Goal: Information Seeking & Learning: Learn about a topic

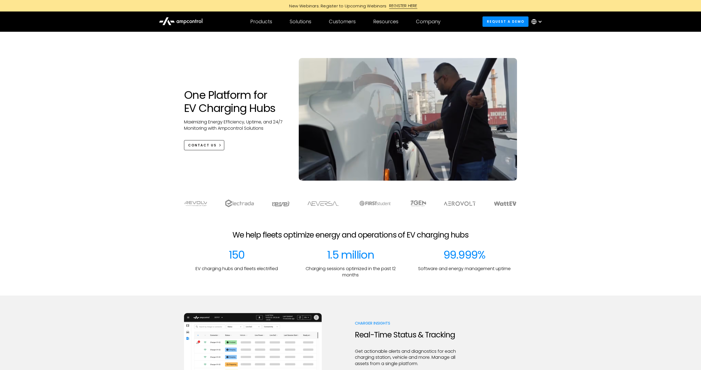
click at [541, 22] on div at bounding box center [540, 21] width 4 height 4
click at [535, 57] on link "Spanish" at bounding box center [534, 58] width 17 height 6
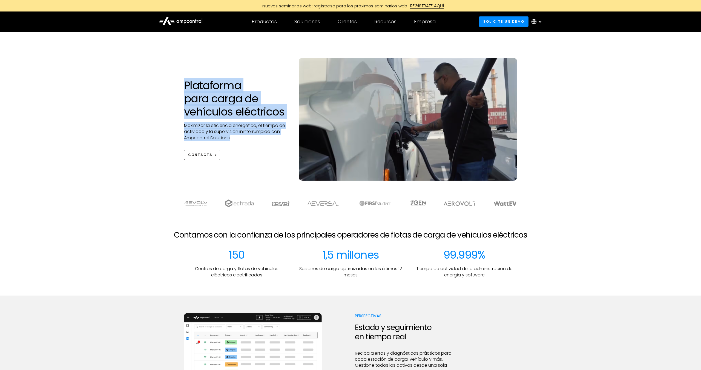
drag, startPoint x: 185, startPoint y: 82, endPoint x: 241, endPoint y: 139, distance: 80.2
click at [241, 139] on div "Plataforma para carga de vehículos eléctricos Maximizar la eficiencia energétic…" at bounding box center [236, 119] width 115 height 81
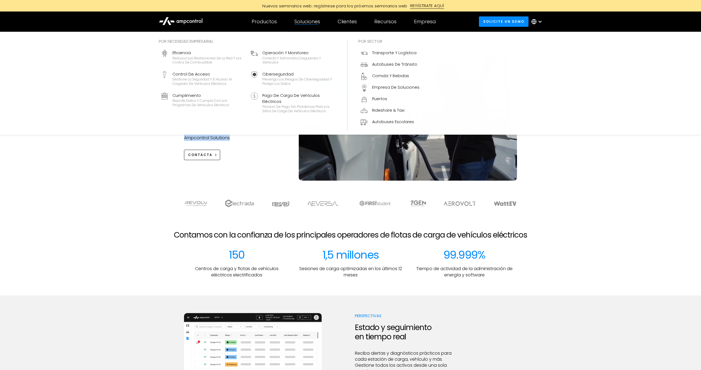
click at [302, 23] on div "Soluciones" at bounding box center [308, 22] width 26 height 6
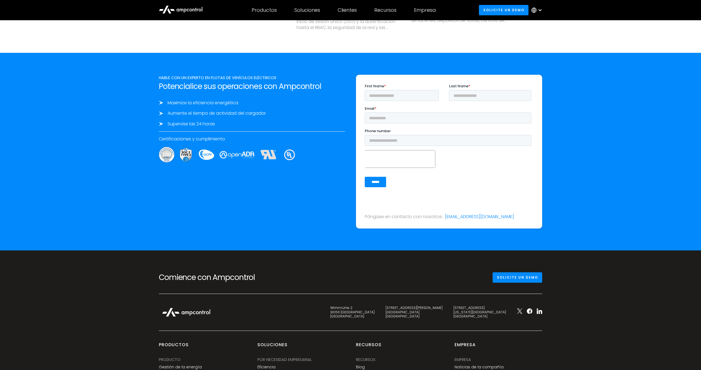
scroll to position [2053, 0]
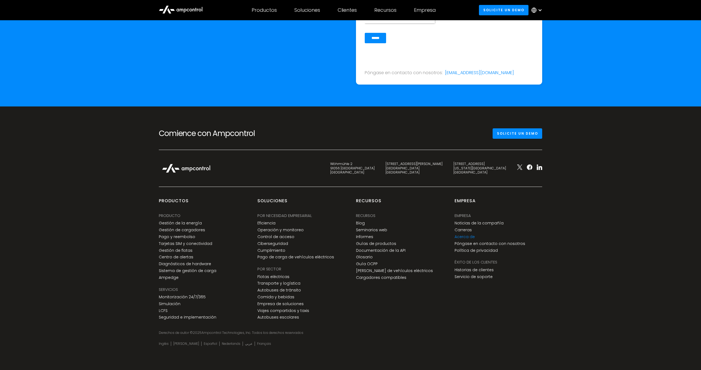
click at [465, 238] on link "Acerca de" at bounding box center [465, 237] width 20 height 5
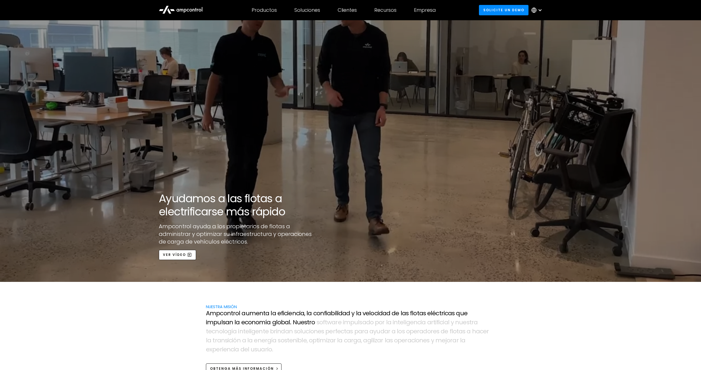
scroll to position [181, 0]
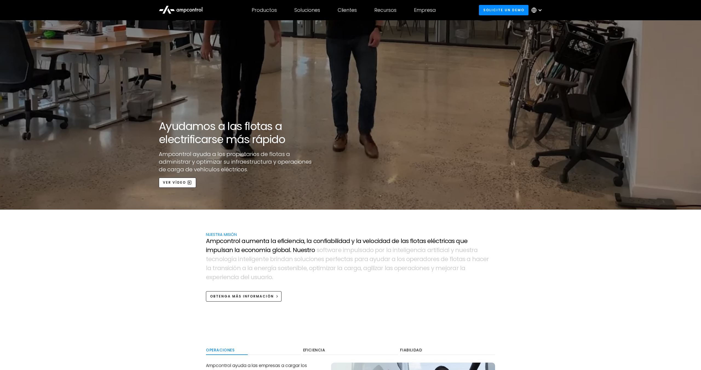
click at [161, 124] on div "open lightbox" at bounding box center [350, 24] width 701 height 370
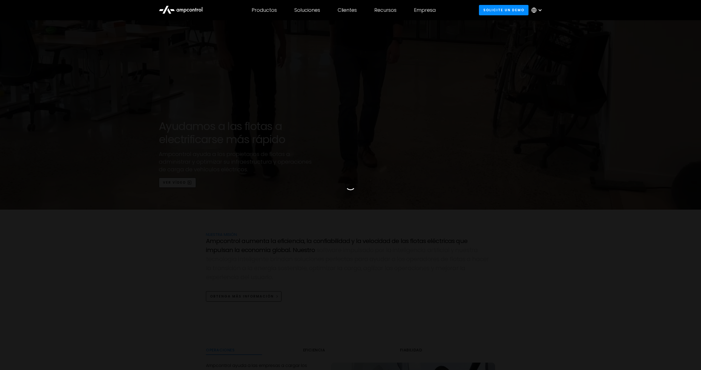
click at [170, 124] on div at bounding box center [350, 185] width 701 height 356
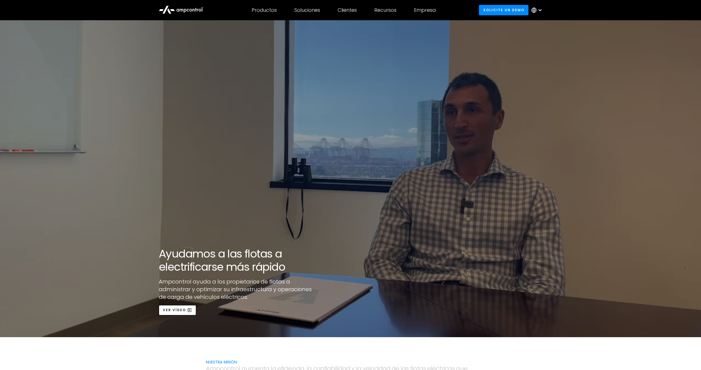
scroll to position [289, 0]
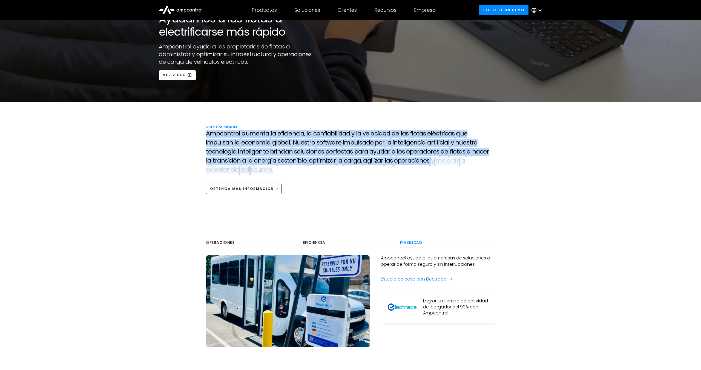
drag, startPoint x: 207, startPoint y: 133, endPoint x: 490, endPoint y: 162, distance: 284.6
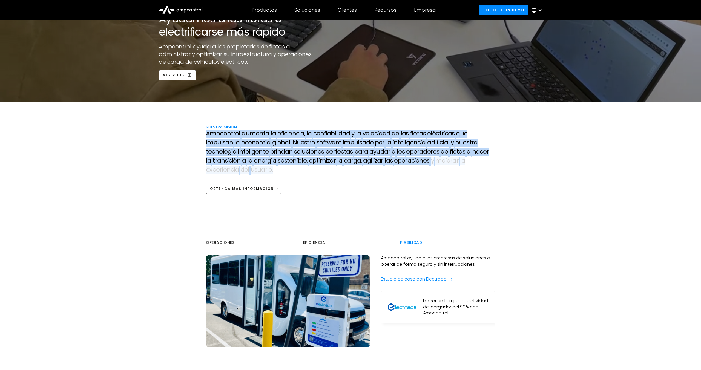
click at [490, 162] on p "A m p c o n t r o l a u m e n t a l a e f i c i e n c i a , l a c o n f i a b i…" at bounding box center [350, 152] width 289 height 45
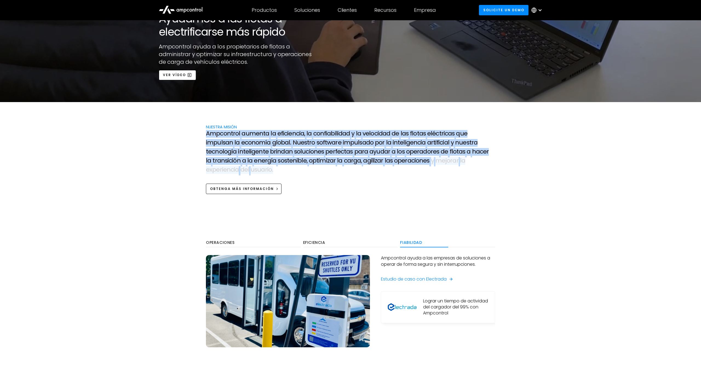
copy p "A m p c o n t r o l a u m e n t a l a e f i c i e n c i a , l a c o n f i a b i…"
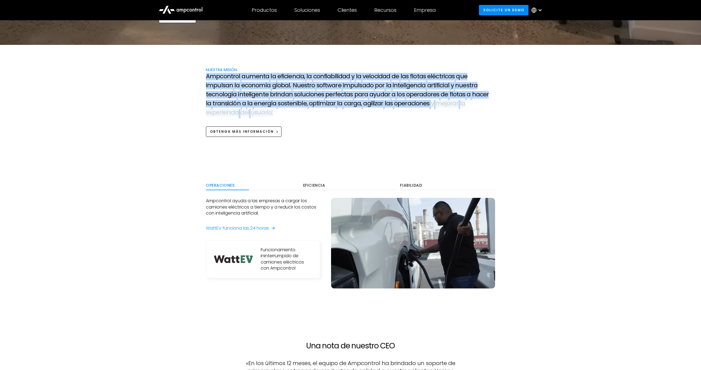
scroll to position [369, 0]
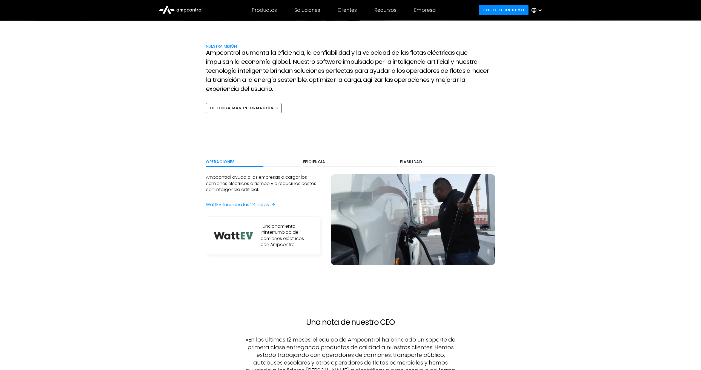
click at [256, 175] on p "Ampcontrol ayuda a las empresas a cargar los camiones eléctricos a tiempo y a r…" at bounding box center [263, 184] width 114 height 18
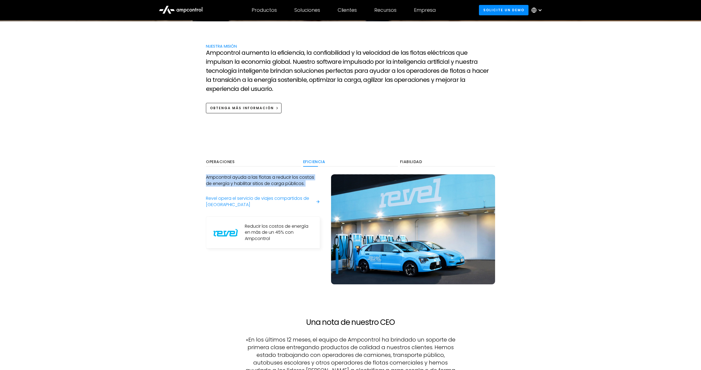
drag, startPoint x: 215, startPoint y: 167, endPoint x: 266, endPoint y: 182, distance: 53.1
click at [266, 182] on div "Operaciones Eficiencia Fiabilidad Ampcontrol ayuda a las empresas a cargar los …" at bounding box center [351, 226] width 300 height 139
click at [216, 160] on div "Operaciones" at bounding box center [253, 162] width 95 height 5
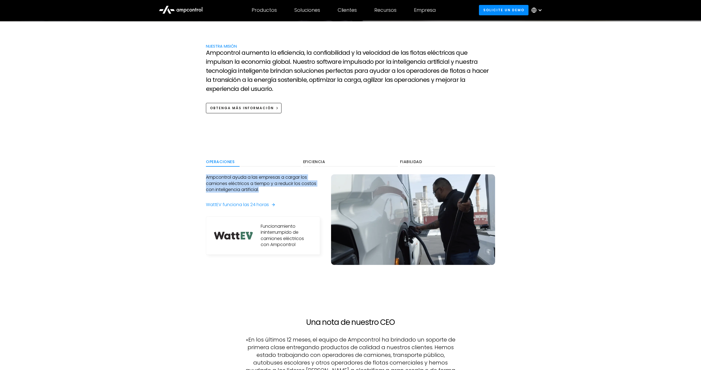
drag, startPoint x: 207, startPoint y: 168, endPoint x: 234, endPoint y: 170, distance: 27.7
click at [266, 181] on p "Ampcontrol ayuda a las empresas a cargar los camiones eléctricos a tiempo y a r…" at bounding box center [263, 184] width 114 height 18
copy p "Ampcontrol ayuda a las empresas a cargar los camiones eléctricos a tiempo y a r…"
